Goal: Task Accomplishment & Management: Use online tool/utility

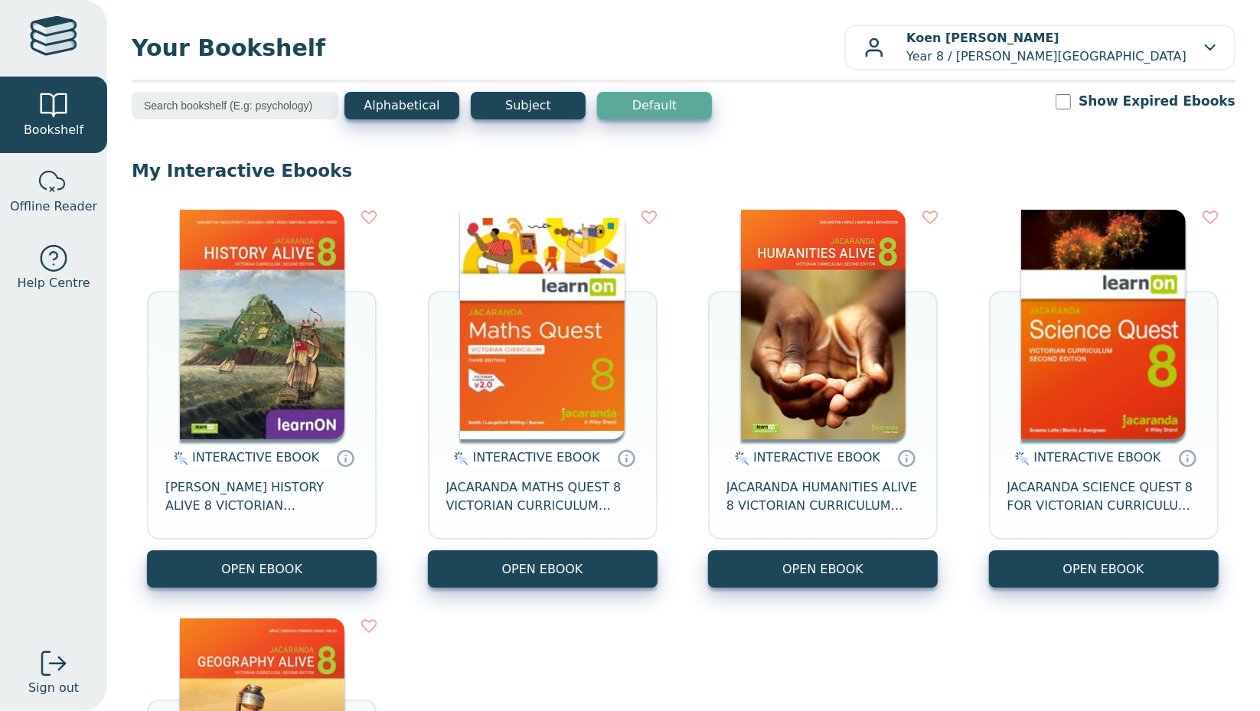
click at [567, 498] on span "JACARANDA MATHS QUEST 8 VICTORIAN CURRICULUM LEARNON EBOOK 3E" at bounding box center [542, 496] width 193 height 37
click at [264, 504] on span "JACARANDA HISTORY ALIVE 8 VICTORIAN CURRICULUM LEARNON EBOOK 2E" at bounding box center [261, 496] width 193 height 37
